Goal: Task Accomplishment & Management: Manage account settings

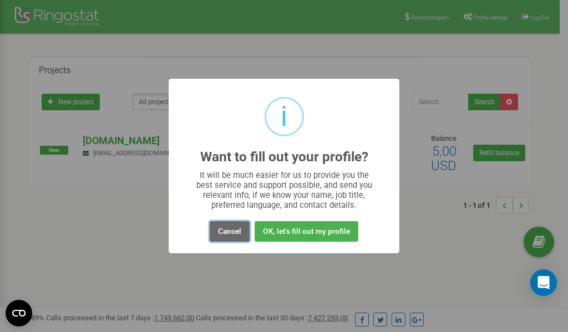
click at [233, 229] on button "Cancel" at bounding box center [230, 231] width 40 height 21
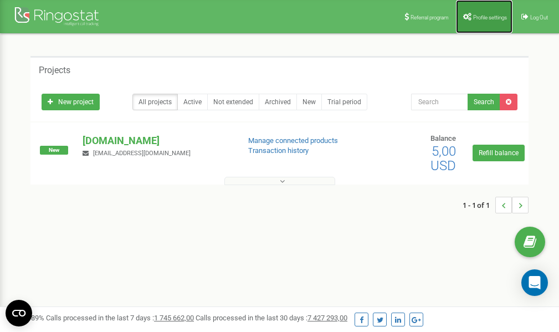
click at [486, 16] on span "Profile settings" at bounding box center [491, 17] width 34 height 6
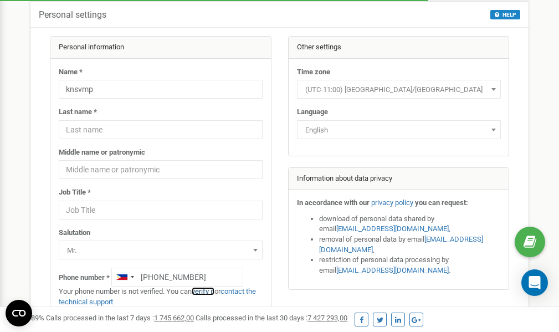
click at [210, 292] on link "verify it" at bounding box center [203, 291] width 23 height 8
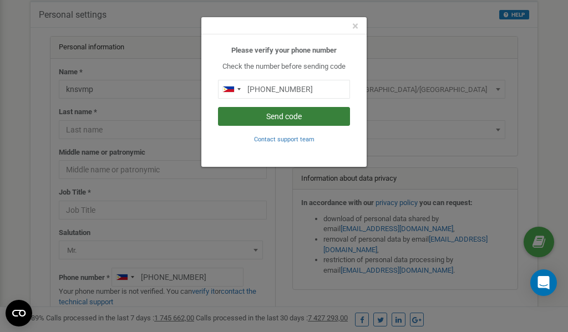
click at [286, 120] on button "Send code" at bounding box center [284, 116] width 132 height 19
